Goal: Transaction & Acquisition: Download file/media

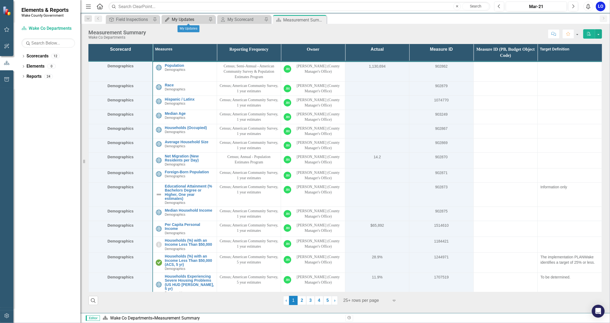
click at [196, 19] on div "My Updates" at bounding box center [189, 19] width 35 height 7
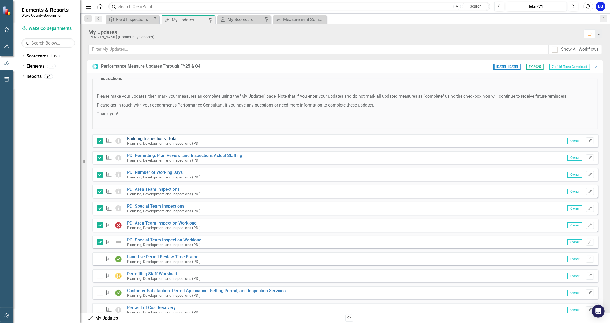
click at [159, 139] on link "Building Inspections, Total" at bounding box center [152, 138] width 51 height 5
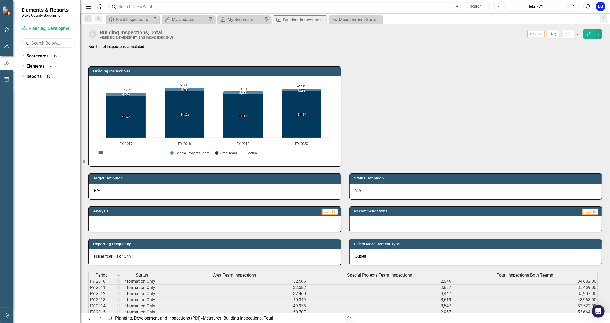
click at [603, 31] on div "Building Inspections, Total Planning, Development and Inspections (PDI) Score: …" at bounding box center [345, 32] width 530 height 16
click at [601, 33] on button "button" at bounding box center [598, 33] width 7 height 9
click at [575, 5] on icon "Next" at bounding box center [573, 6] width 3 height 5
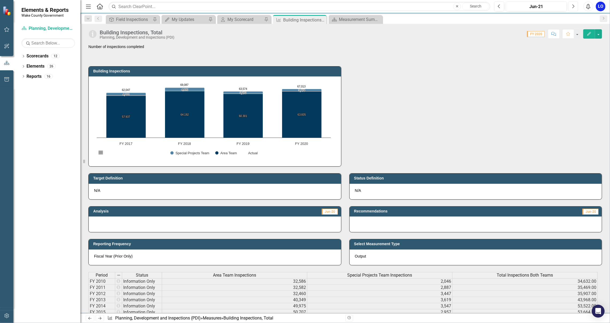
click at [575, 5] on icon "Next" at bounding box center [573, 6] width 3 height 5
click at [531, 5] on div "Oct-21" at bounding box center [536, 6] width 57 height 6
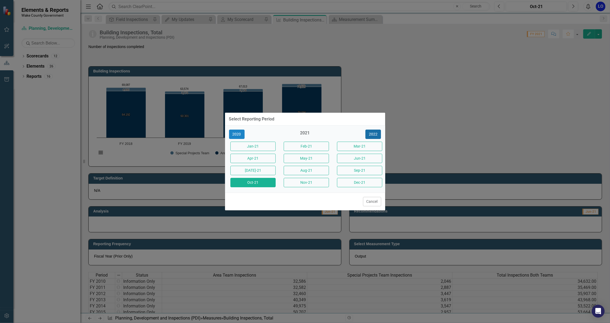
click at [373, 134] on button "2022" at bounding box center [374, 133] width 16 height 9
click at [373, 134] on button "2023" at bounding box center [374, 133] width 16 height 9
click at [373, 134] on button "2024" at bounding box center [374, 133] width 16 height 9
click at [373, 134] on button "2025" at bounding box center [374, 133] width 16 height 9
click at [303, 132] on div "2025" at bounding box center [304, 134] width 45 height 9
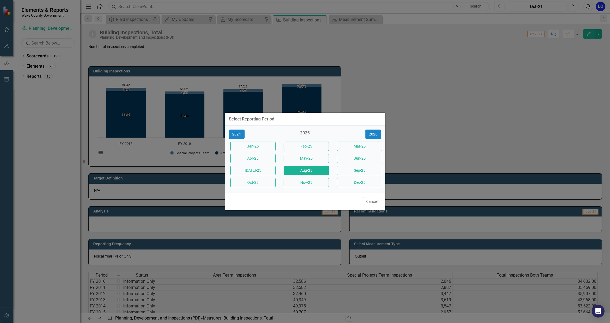
click at [299, 173] on button "Aug-25" at bounding box center [306, 170] width 45 height 9
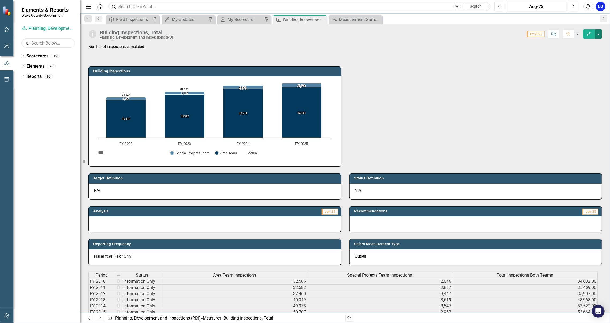
click at [600, 35] on button "button" at bounding box center [598, 33] width 7 height 9
click at [579, 104] on link "Excel Export to Excel" at bounding box center [576, 105] width 52 height 10
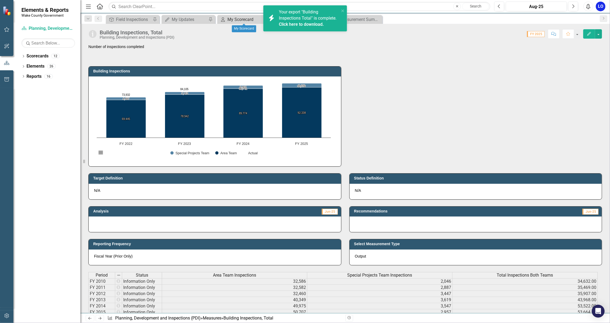
click at [237, 18] on div "My Scorecard" at bounding box center [245, 19] width 35 height 7
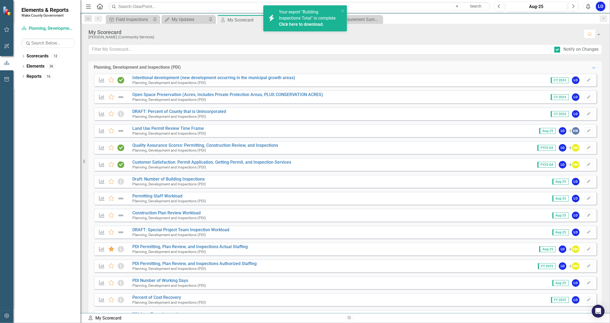
click at [302, 24] on link "Click here to download." at bounding box center [301, 24] width 45 height 5
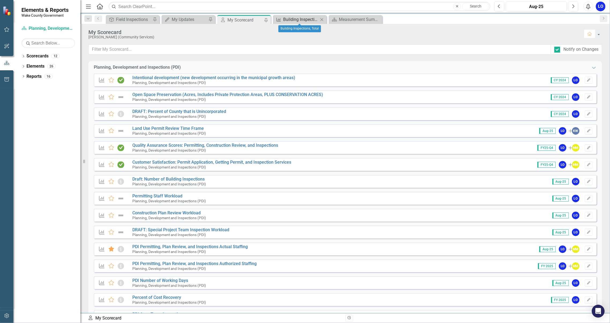
click at [304, 17] on div "Building Inspections, Total" at bounding box center [300, 19] width 35 height 7
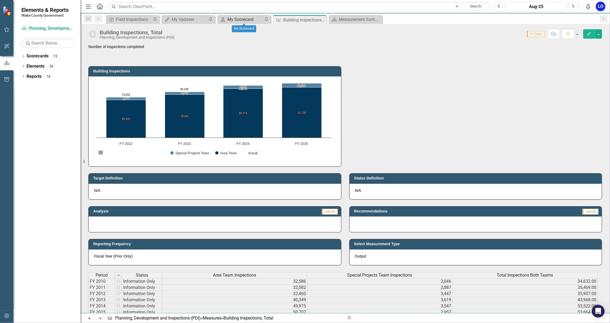
click at [250, 18] on div "My Scorecard" at bounding box center [245, 19] width 35 height 7
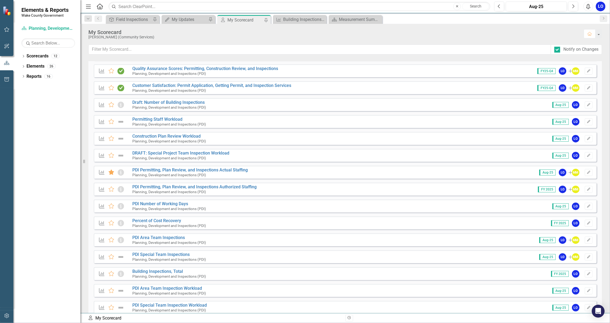
scroll to position [89, 0]
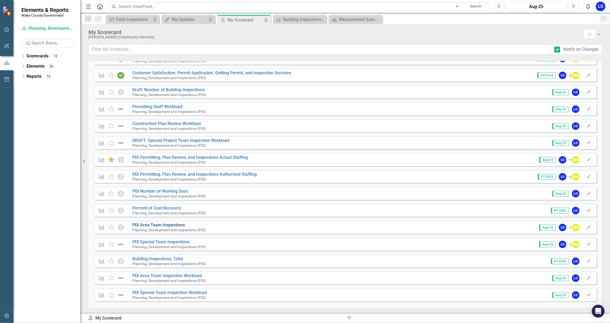
click at [163, 223] on link "PDI Area Team Inspections" at bounding box center [158, 224] width 53 height 5
click at [164, 241] on link "PDI Special Team Inspections" at bounding box center [160, 241] width 57 height 5
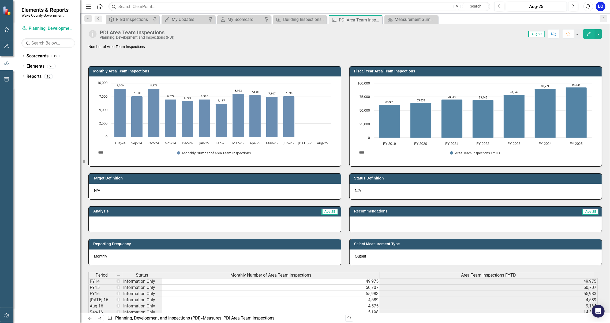
click at [1, 232] on div at bounding box center [6, 197] width 13 height 219
